Goal: Transaction & Acquisition: Obtain resource

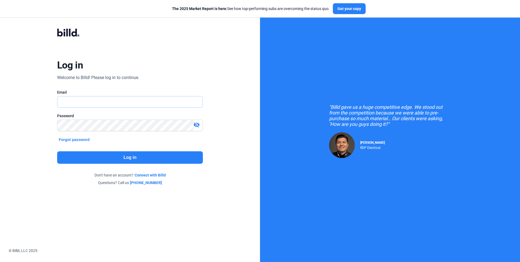
type input "[PERSON_NAME][EMAIL_ADDRESS][DOMAIN_NAME]"
click at [108, 152] on button "Log in" at bounding box center [130, 157] width 146 height 12
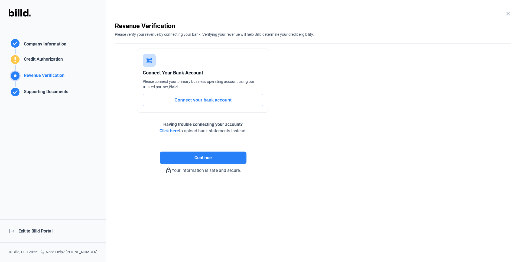
click at [27, 231] on div "logout Exit to Billd Portal" at bounding box center [53, 231] width 106 height 23
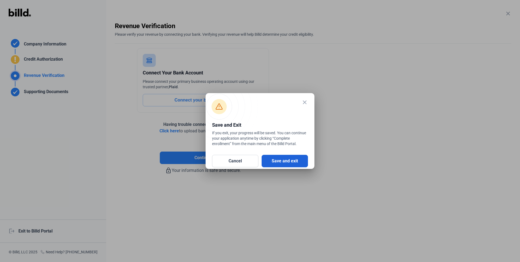
click at [289, 160] on button "Save and exit" at bounding box center [285, 161] width 46 height 12
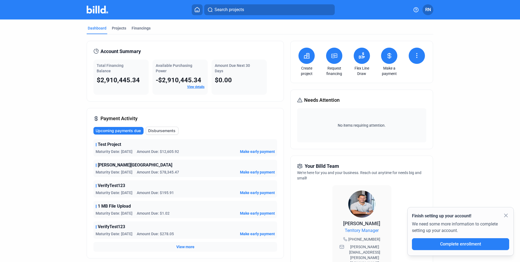
click at [420, 58] on button at bounding box center [417, 56] width 16 height 16
click at [403, 99] on span "Submit files" at bounding box center [402, 97] width 20 height 5
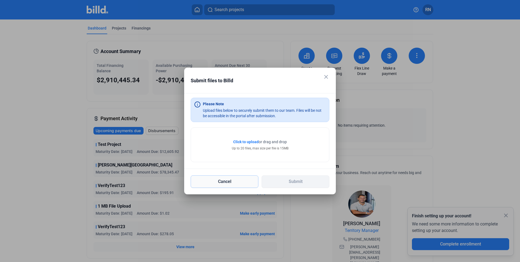
click at [238, 182] on button "Cancel" at bounding box center [225, 182] width 68 height 12
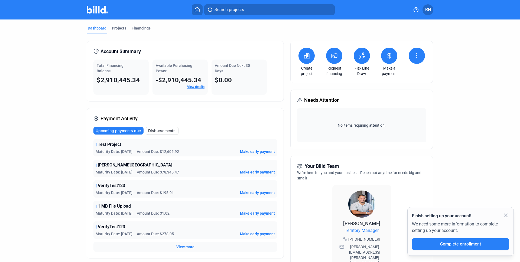
click at [416, 11] on icon at bounding box center [415, 9] width 5 height 5
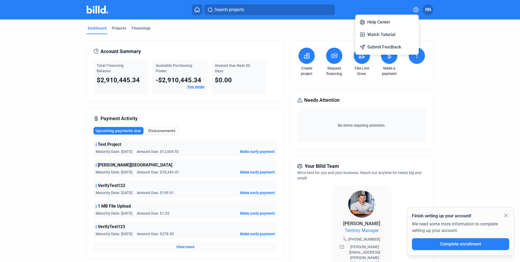
click at [430, 12] on div at bounding box center [260, 131] width 520 height 262
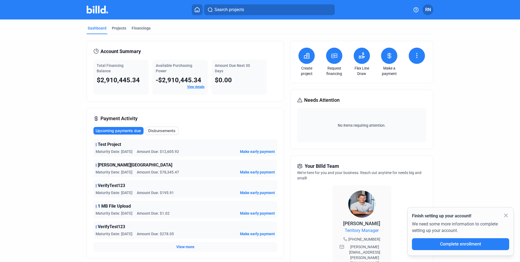
click at [426, 16] on mat-toolbar "Search projects RN" at bounding box center [260, 10] width 520 height 20
click at [426, 13] on button "RN" at bounding box center [428, 9] width 11 height 11
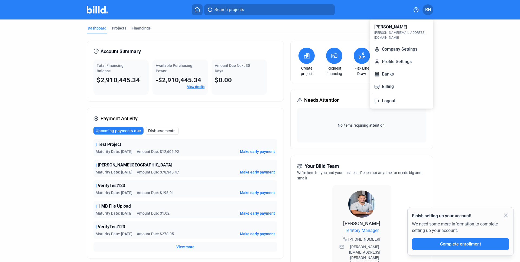
click at [507, 215] on div at bounding box center [260, 131] width 520 height 262
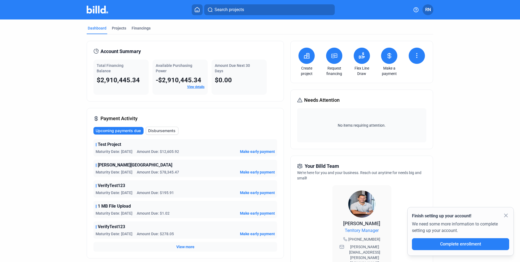
click at [507, 215] on mat-icon "close" at bounding box center [506, 215] width 7 height 7
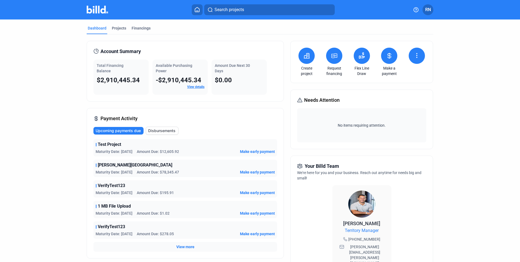
click at [304, 61] on button at bounding box center [306, 56] width 16 height 16
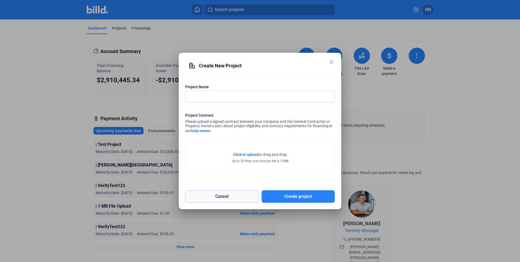
click at [241, 198] on button "Cancel" at bounding box center [221, 196] width 73 height 12
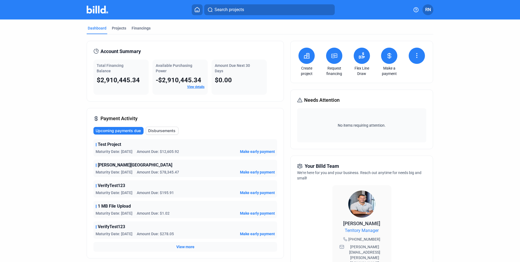
click at [329, 63] on div "Request financing" at bounding box center [334, 62] width 19 height 29
click at [330, 61] on button at bounding box center [334, 56] width 16 height 16
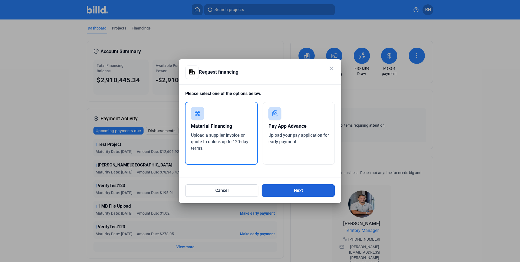
click at [283, 189] on button "Next" at bounding box center [298, 190] width 73 height 12
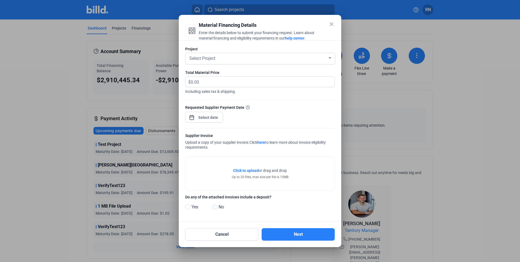
click at [216, 208] on span at bounding box center [214, 206] width 5 height 5
click at [216, 208] on input "No" at bounding box center [214, 207] width 4 height 4
radio input "true"
click at [241, 235] on button "Cancel" at bounding box center [221, 234] width 73 height 12
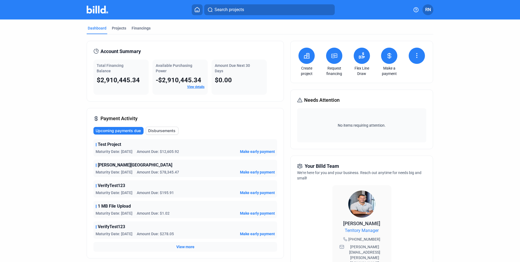
click at [367, 60] on button at bounding box center [362, 56] width 16 height 16
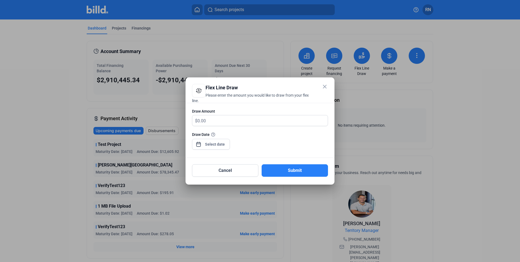
click at [326, 87] on mat-icon "close" at bounding box center [324, 86] width 7 height 7
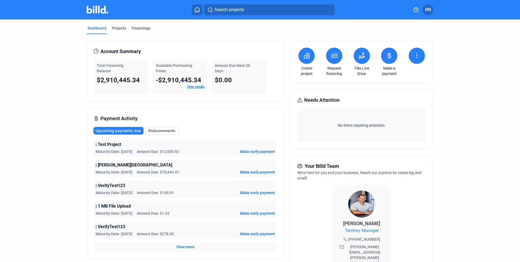
click at [411, 59] on button at bounding box center [417, 56] width 16 height 16
click at [406, 100] on span "Submit files" at bounding box center [402, 97] width 20 height 5
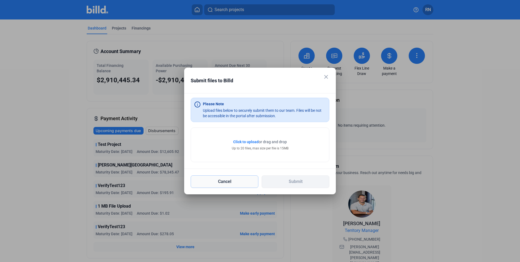
click at [246, 179] on button "Cancel" at bounding box center [225, 182] width 68 height 12
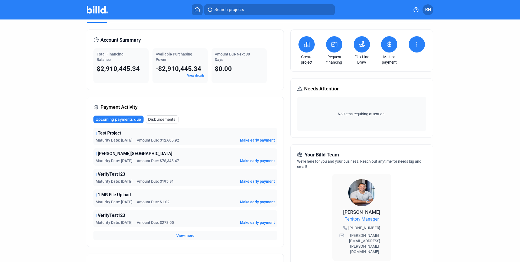
scroll to position [9, 0]
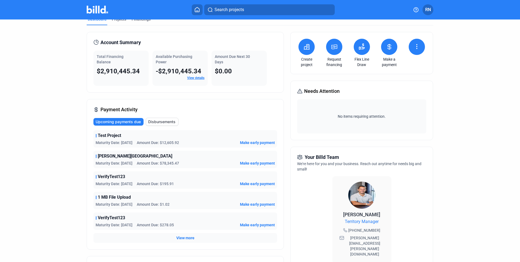
click at [262, 142] on span "Make early payment" at bounding box center [257, 142] width 35 height 5
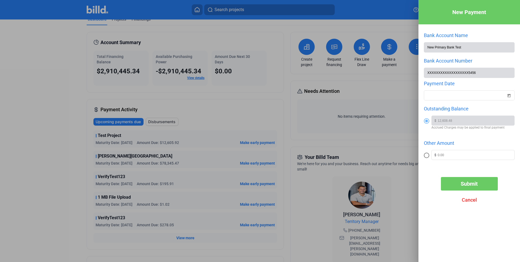
click at [269, 115] on div at bounding box center [260, 131] width 520 height 262
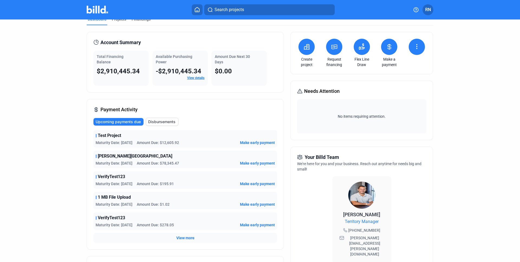
click at [423, 11] on button "RN" at bounding box center [428, 9] width 11 height 11
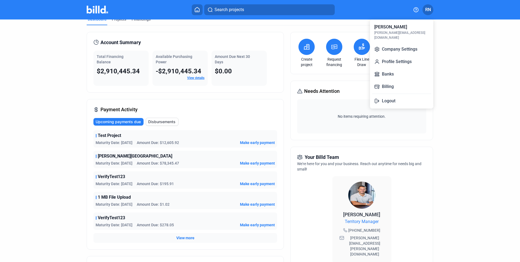
click at [475, 99] on div at bounding box center [260, 131] width 520 height 262
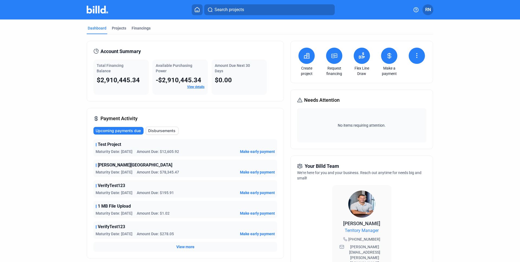
click at [122, 34] on div "Account Summary Total Financing Balance $2,910,445.34 Available Purchasing Powe…" at bounding box center [260, 214] width 347 height 360
click at [121, 30] on div "Projects" at bounding box center [119, 27] width 14 height 5
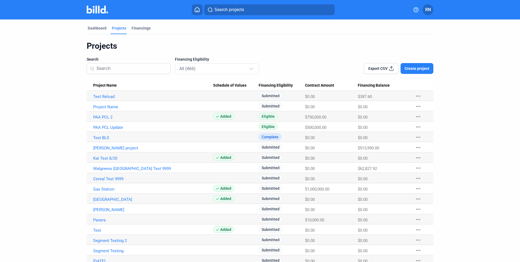
click at [140, 31] on div "Financings" at bounding box center [141, 29] width 21 height 9
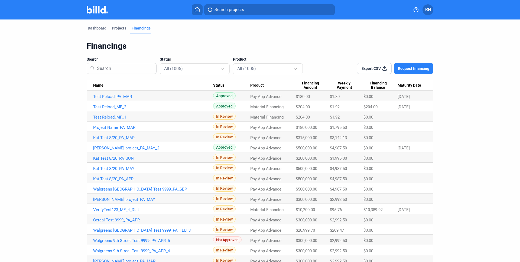
click at [408, 73] on button "Request financing" at bounding box center [414, 68] width 40 height 11
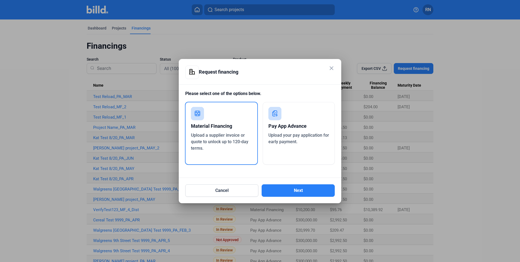
click at [332, 69] on mat-icon "close" at bounding box center [331, 68] width 7 height 7
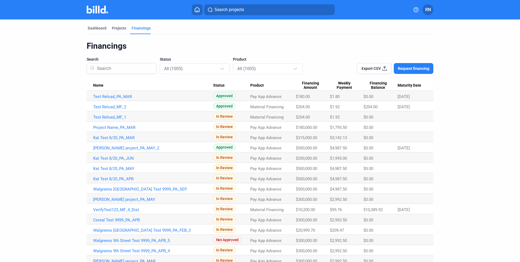
click at [431, 14] on button "RN" at bounding box center [428, 9] width 11 height 11
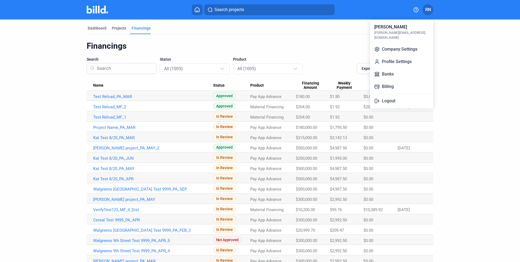
click at [264, 29] on div at bounding box center [260, 131] width 520 height 262
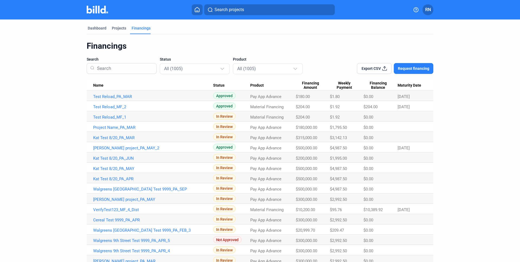
click at [422, 73] on button "Request financing" at bounding box center [414, 68] width 40 height 11
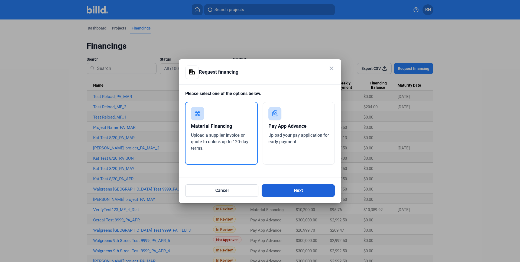
click at [280, 187] on button "Next" at bounding box center [298, 190] width 73 height 12
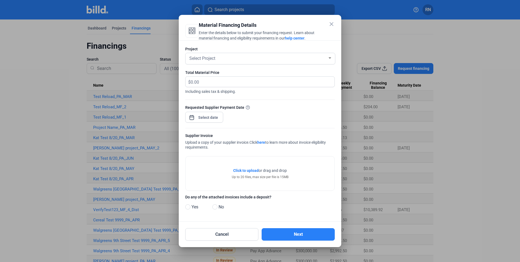
click at [333, 24] on mat-icon "close" at bounding box center [331, 24] width 7 height 7
